Goal: Information Seeking & Learning: Learn about a topic

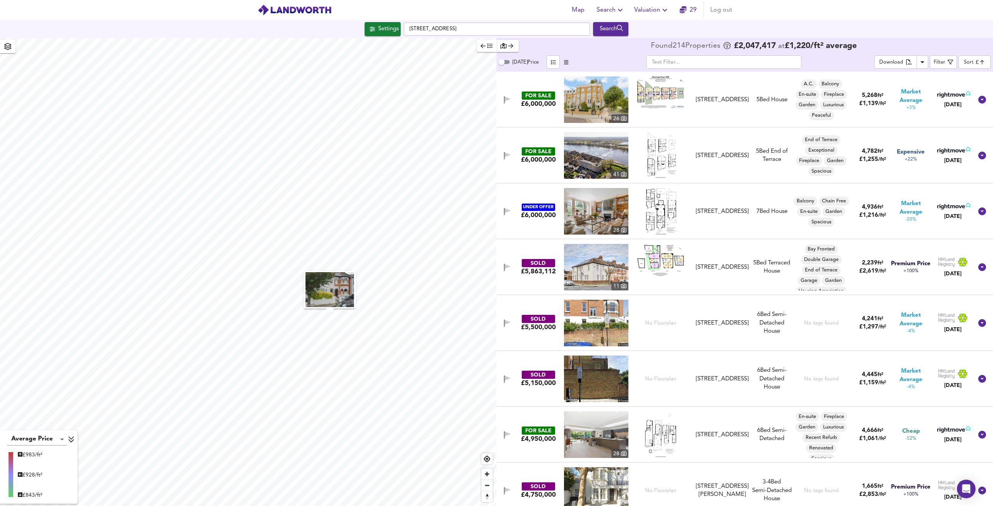
scroll to position [4692, 0]
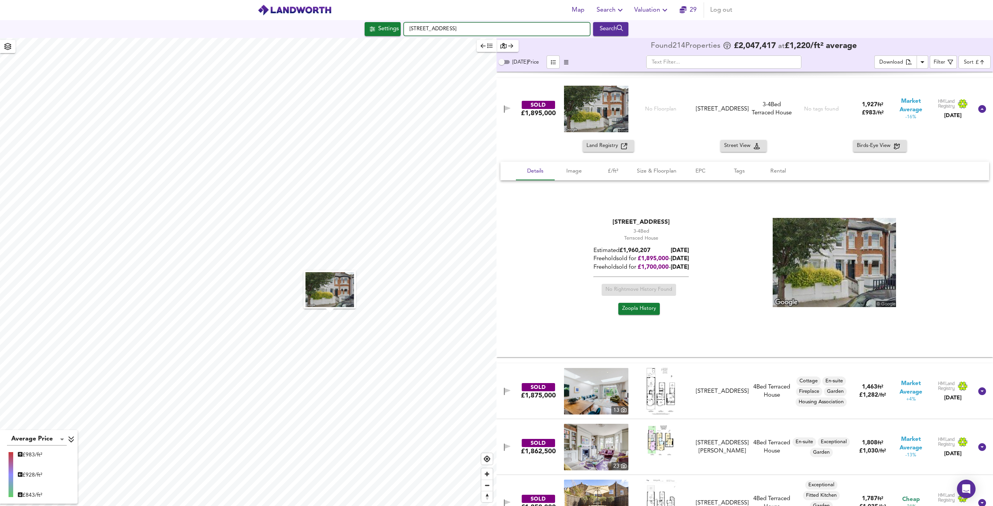
drag, startPoint x: 485, startPoint y: 30, endPoint x: 412, endPoint y: 28, distance: 72.6
click at [415, 28] on input "[STREET_ADDRESS]" at bounding box center [497, 29] width 186 height 13
type input "W"
paste input "[PERSON_NAME][GEOGRAPHIC_DATA], [GEOGRAPHIC_DATA]"
click at [445, 44] on strong "[PERSON_NAME] Gardens Mews" at bounding box center [462, 44] width 85 height 5
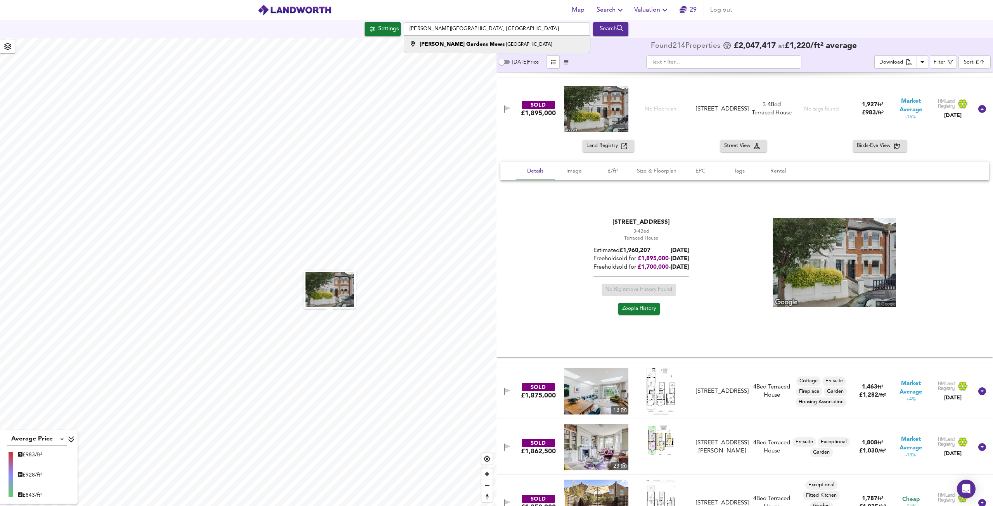
type input "[PERSON_NAME][GEOGRAPHIC_DATA], [GEOGRAPHIC_DATA]"
click at [627, 25] on div "Search" at bounding box center [610, 29] width 31 height 10
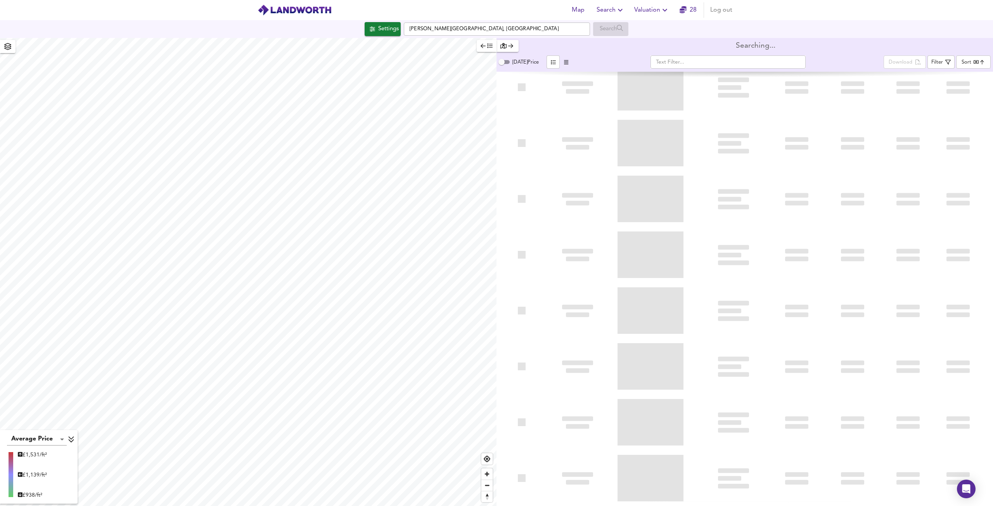
type input "bestdeal"
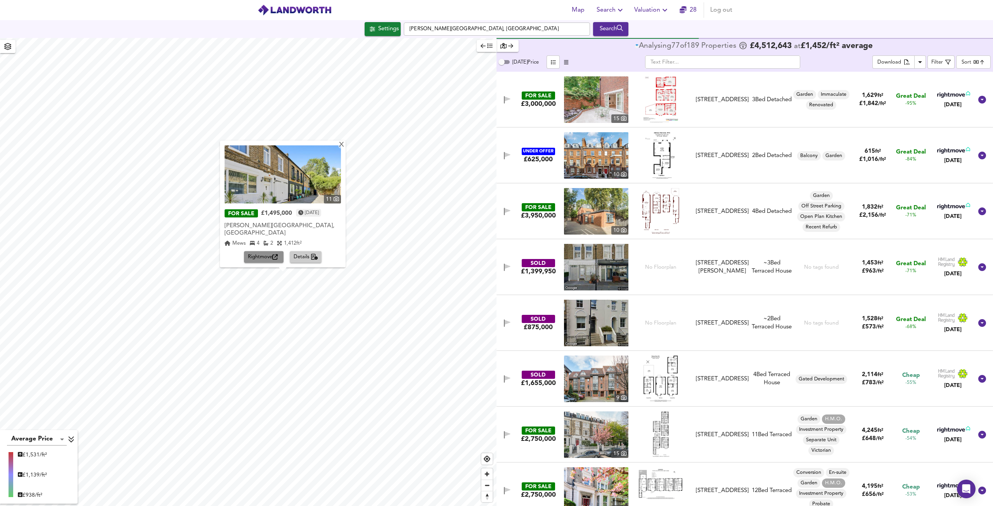
click at [264, 260] on span "Rightmove" at bounding box center [264, 257] width 32 height 9
